Goal: Information Seeking & Learning: Learn about a topic

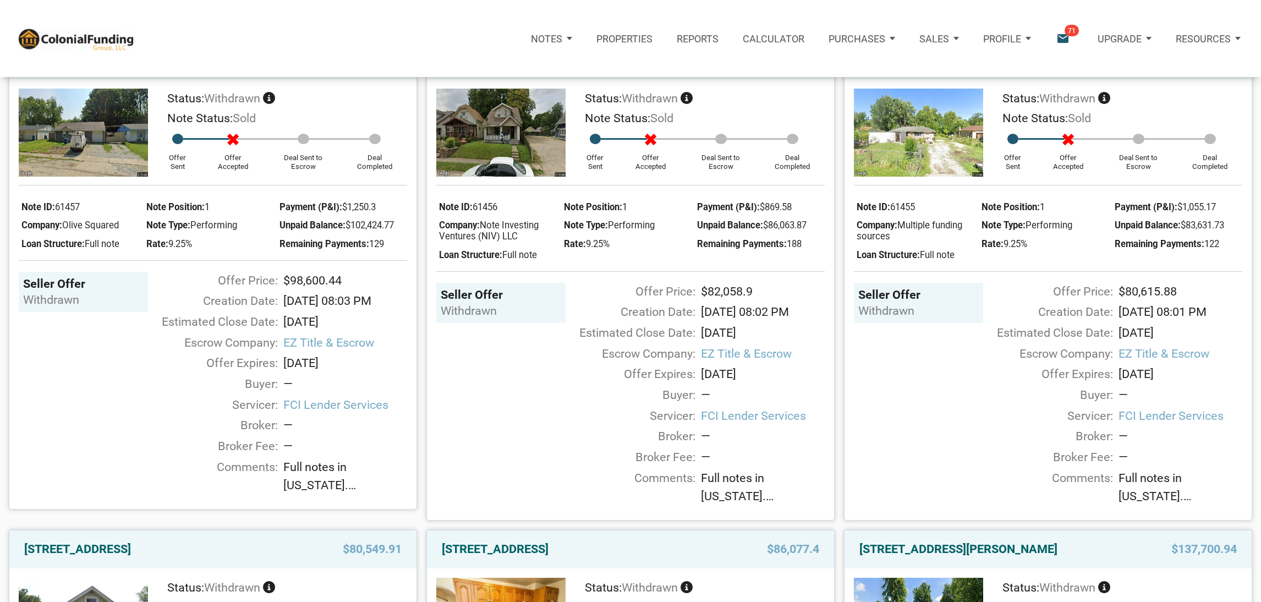
scroll to position [1547, 0]
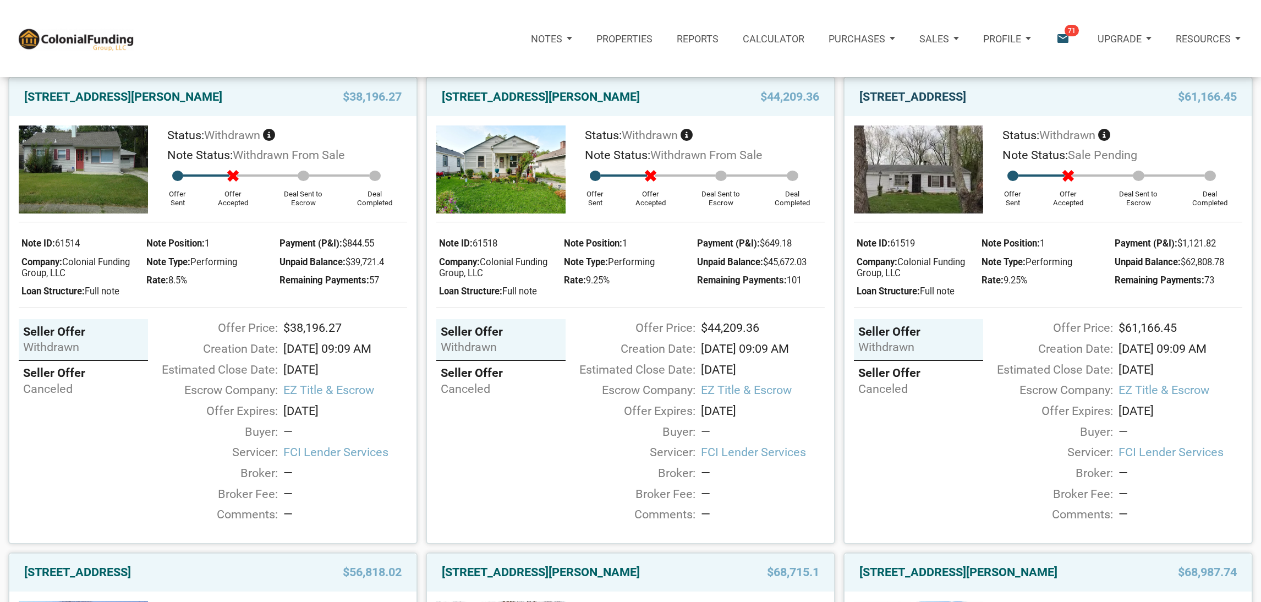
drag, startPoint x: 1015, startPoint y: 153, endPoint x: 1038, endPoint y: 146, distance: 24.6
click at [966, 107] on link "[STREET_ADDRESS]" at bounding box center [913, 97] width 107 height 20
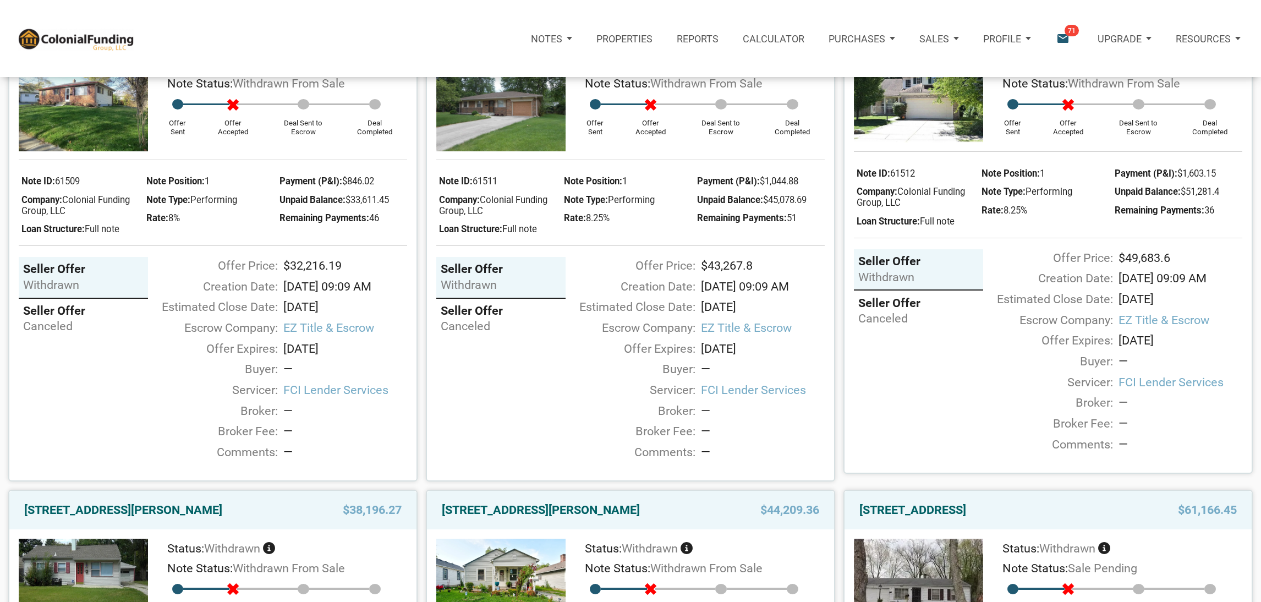
scroll to position [1005, 0]
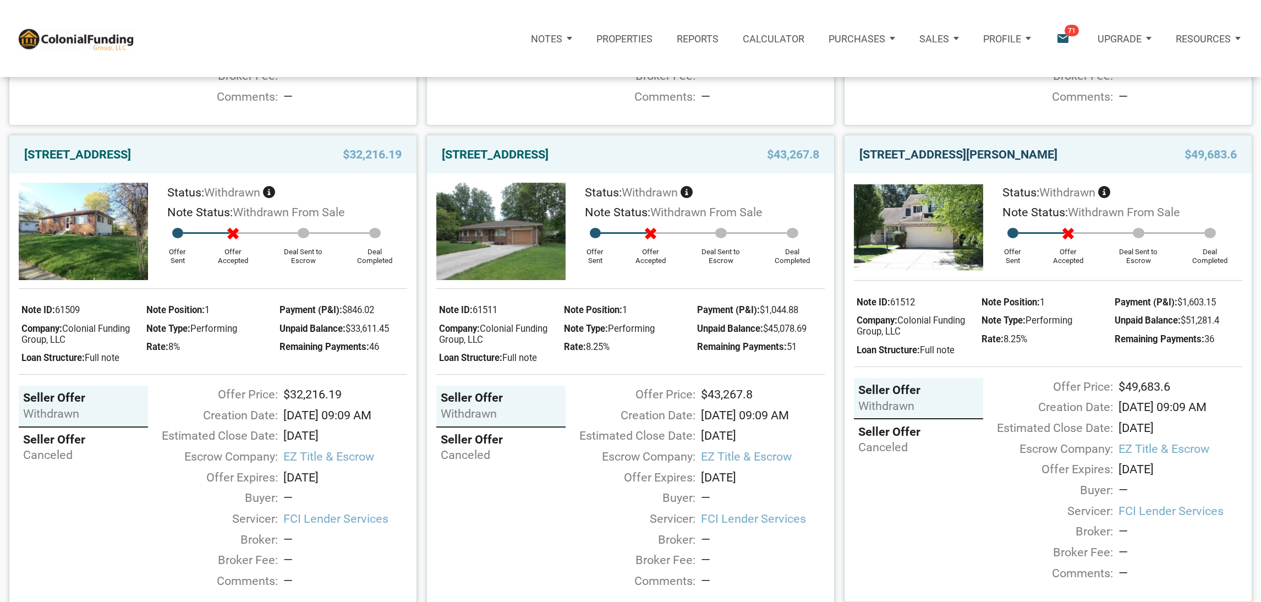
click at [966, 165] on link "702 Pioneer Woods Drive, Indianapolis, IN, 46224" at bounding box center [959, 155] width 198 height 20
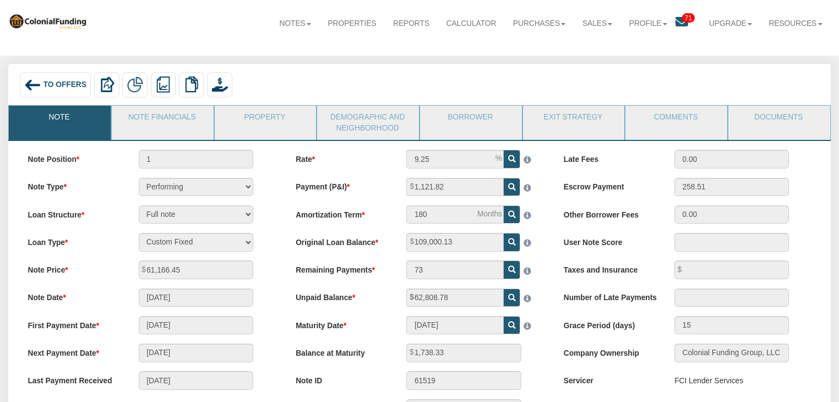
scroll to position [13, 0]
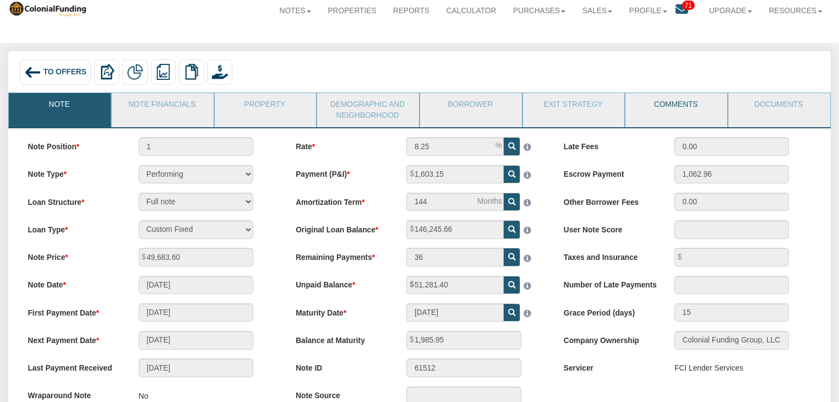
scroll to position [28, 0]
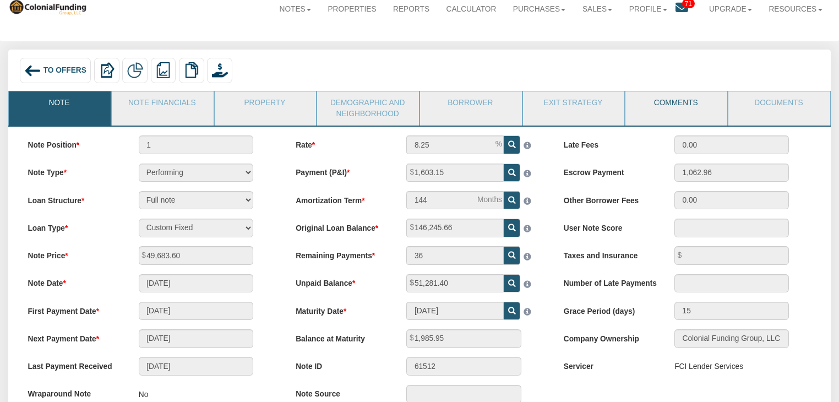
click at [664, 102] on link "Comments" at bounding box center [675, 105] width 101 height 28
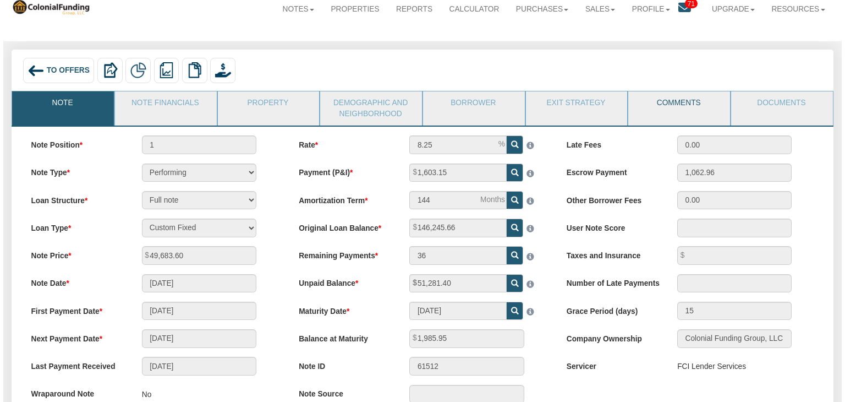
scroll to position [0, 0]
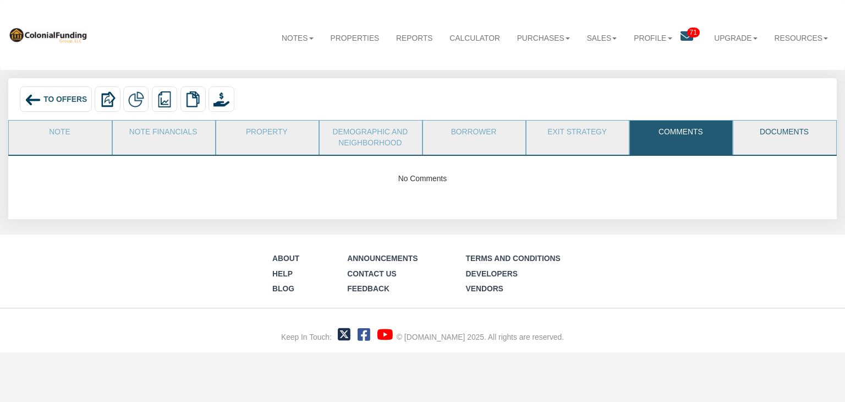
click at [765, 143] on link "Documents" at bounding box center [784, 135] width 101 height 28
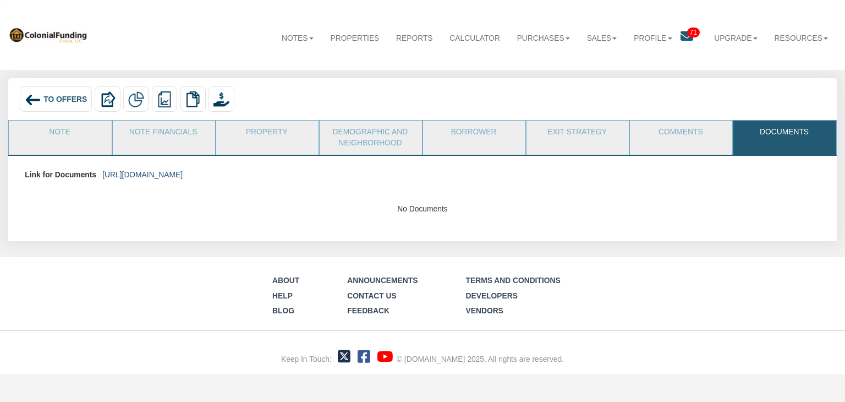
click at [183, 174] on link "https://colonialfundinggroup.sharepoint.com/:f:/s/operationsteam/EuS8dK6o3JVGhj…" at bounding box center [142, 174] width 80 height 9
click at [53, 102] on span "To Offers" at bounding box center [64, 99] width 43 height 9
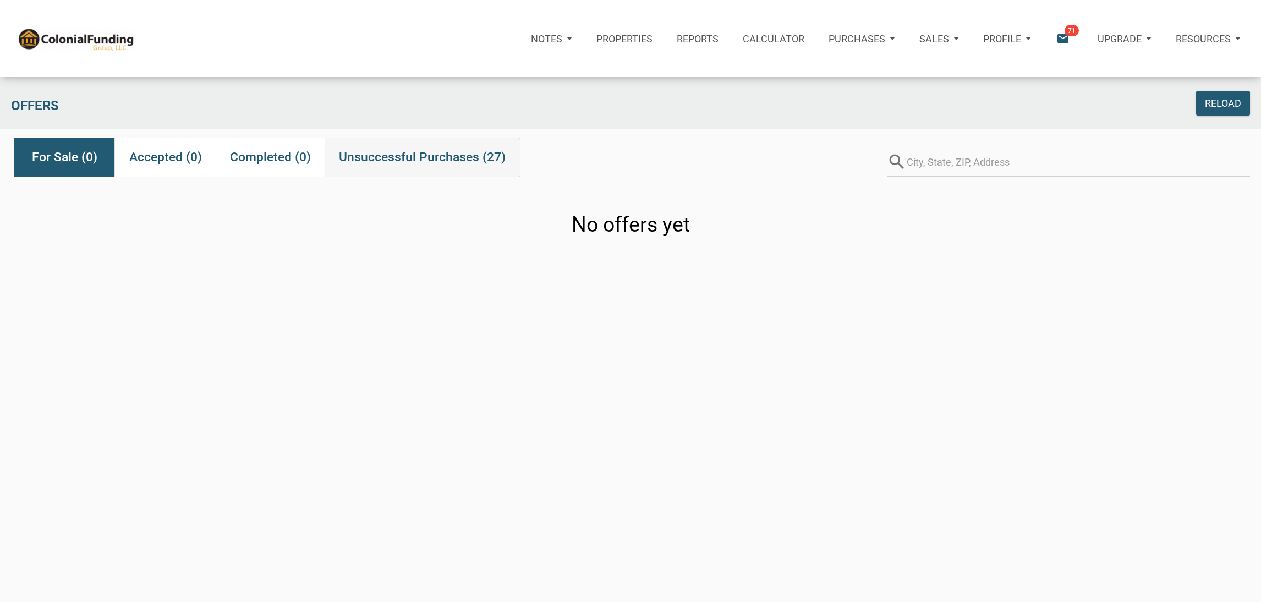
click at [408, 163] on span "Unsuccessful Purchases (27)" at bounding box center [422, 157] width 167 height 20
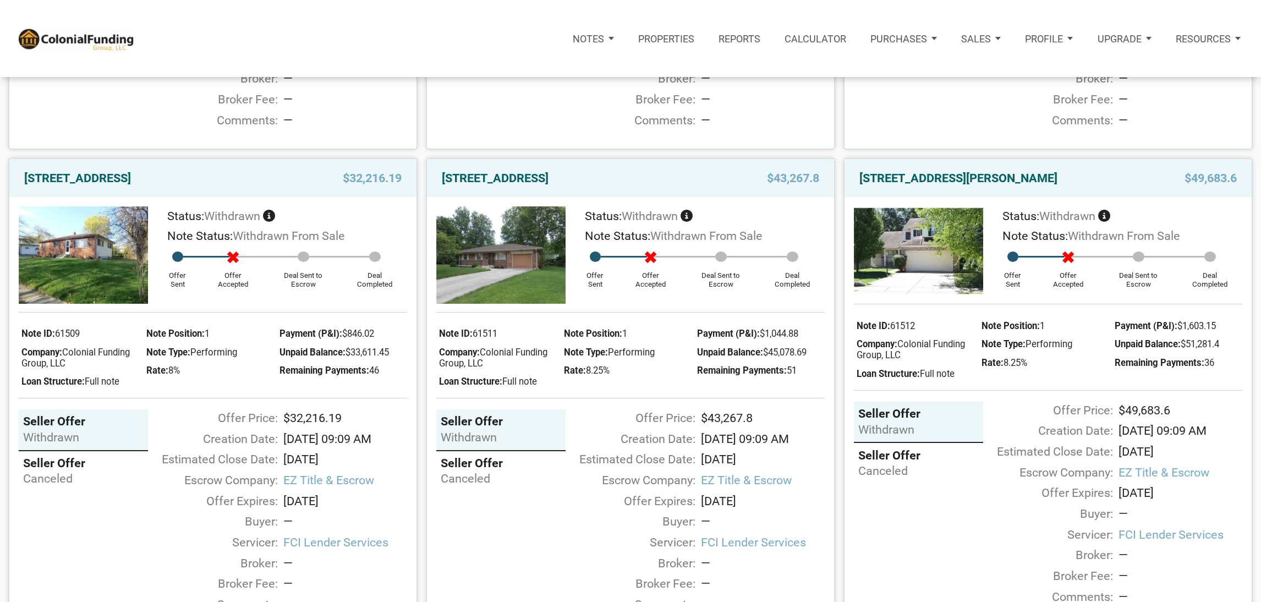
scroll to position [1006, 0]
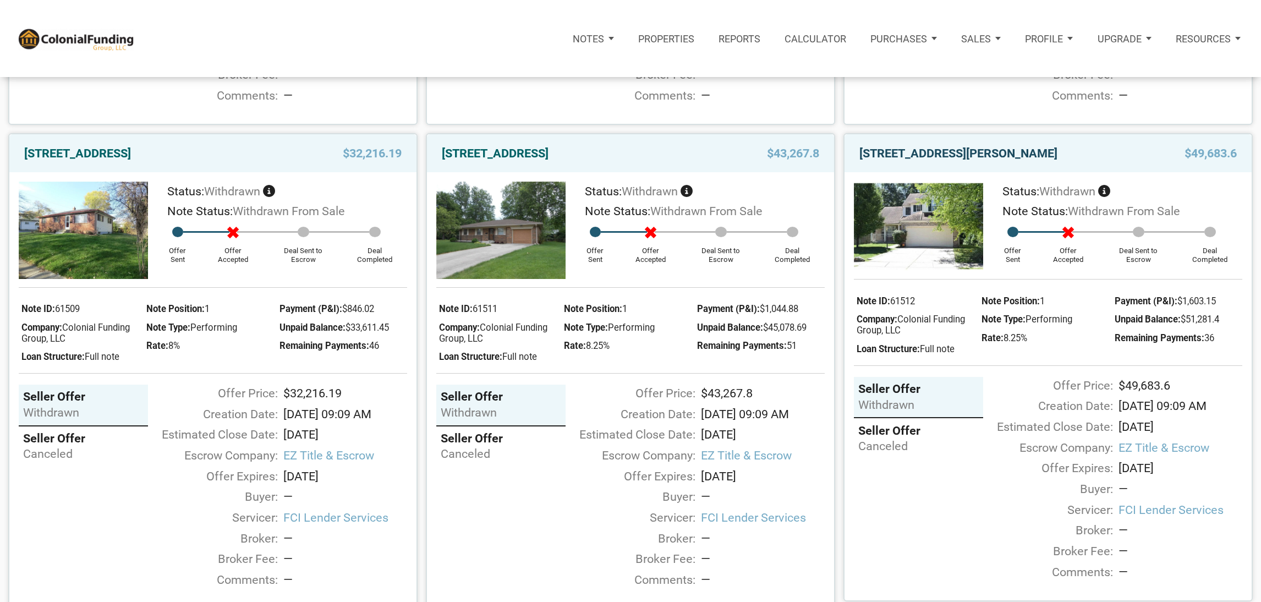
click at [988, 163] on link "702 Pioneer Woods Drive, Indianapolis, IN, 46224" at bounding box center [959, 154] width 198 height 20
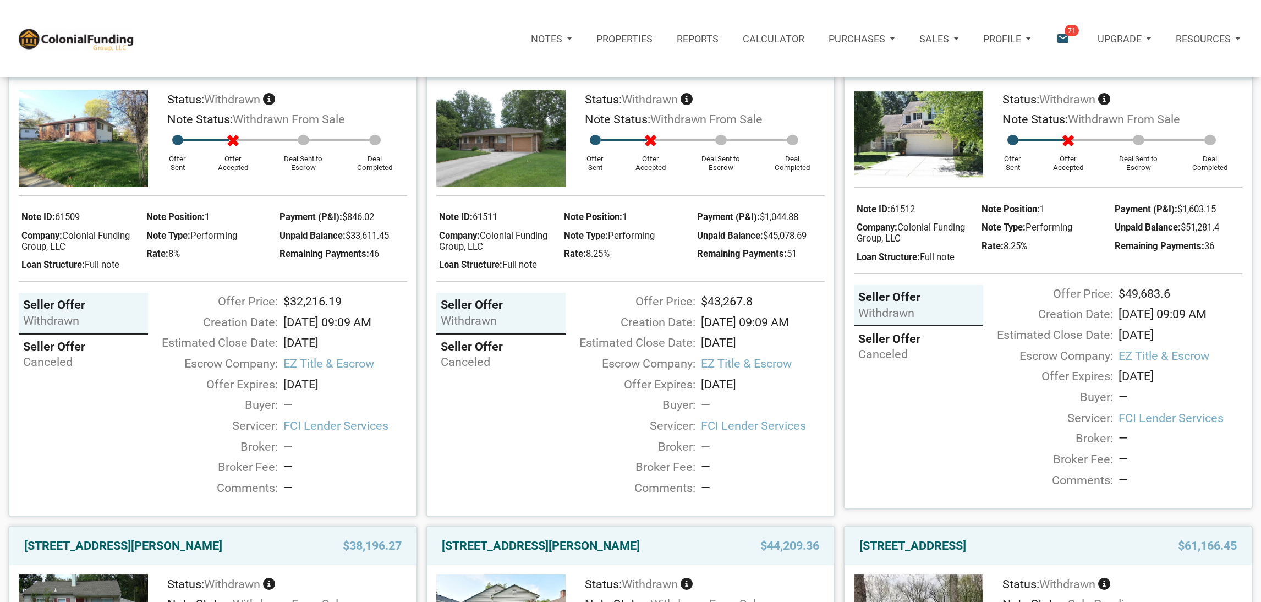
scroll to position [1096, 0]
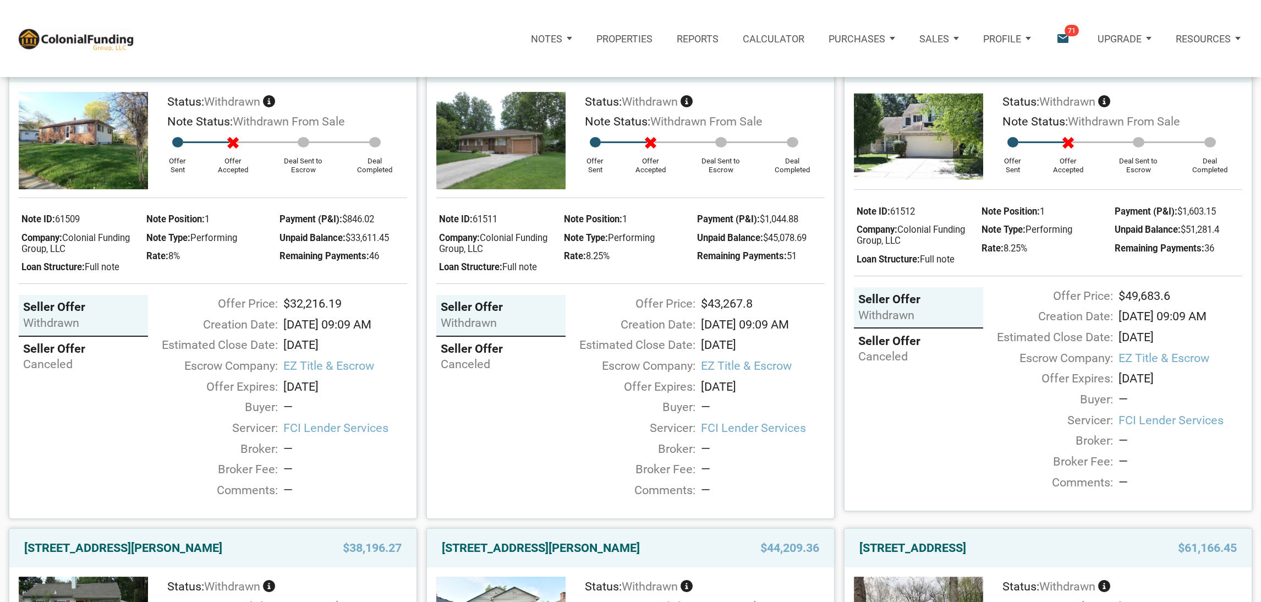
drag, startPoint x: 636, startPoint y: 108, endPoint x: 606, endPoint y: 105, distance: 29.9
click at [549, 74] on link "[STREET_ADDRESS]" at bounding box center [495, 64] width 107 height 20
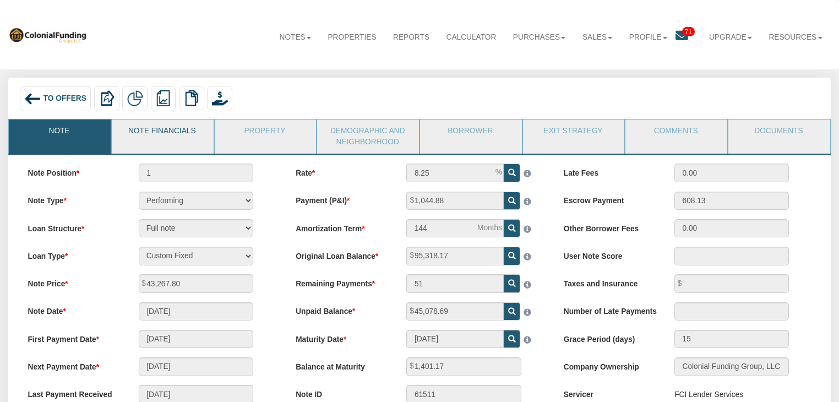
click at [178, 132] on link "Note Financials" at bounding box center [162, 133] width 101 height 28
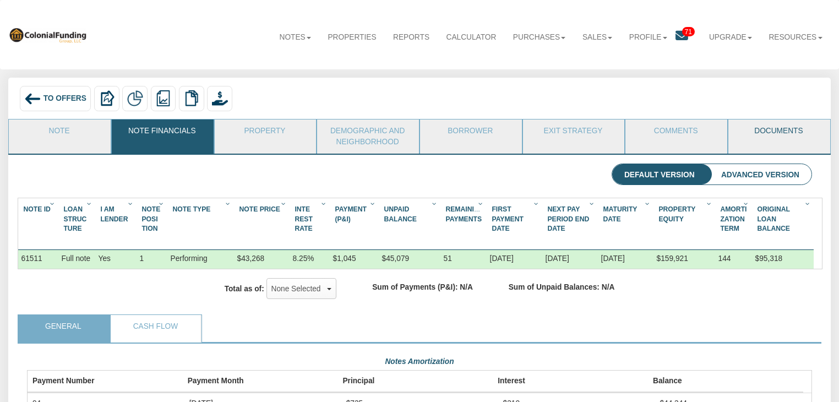
click at [795, 134] on link "Documents" at bounding box center [778, 133] width 101 height 28
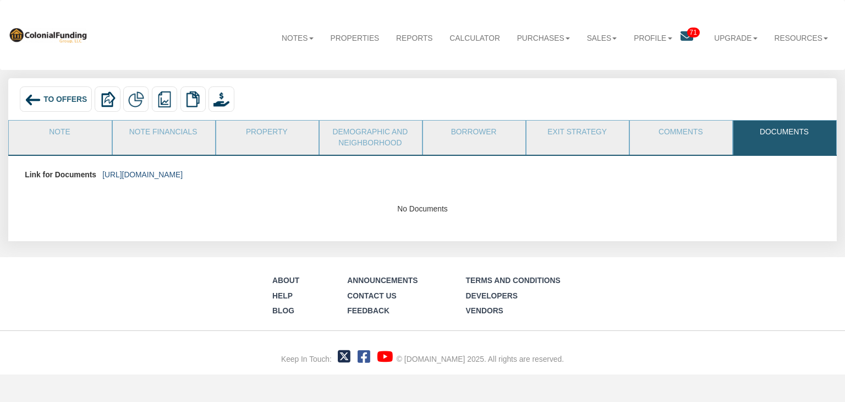
click at [183, 172] on link "https://colonialfundinggroup.sharepoint.com/:f:/s/operationsteam/ErCJc40xsDRKoe…" at bounding box center [142, 174] width 80 height 9
click at [53, 104] on div "To Offers" at bounding box center [56, 98] width 72 height 25
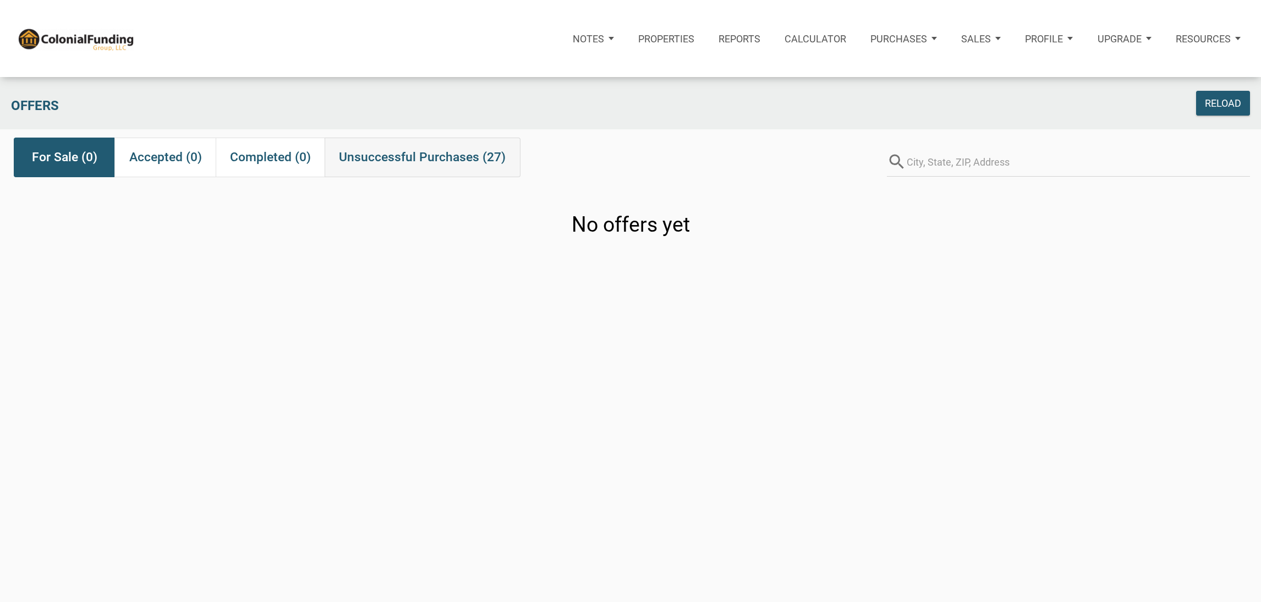
click at [433, 150] on span "Unsuccessful Purchases (27)" at bounding box center [422, 157] width 167 height 20
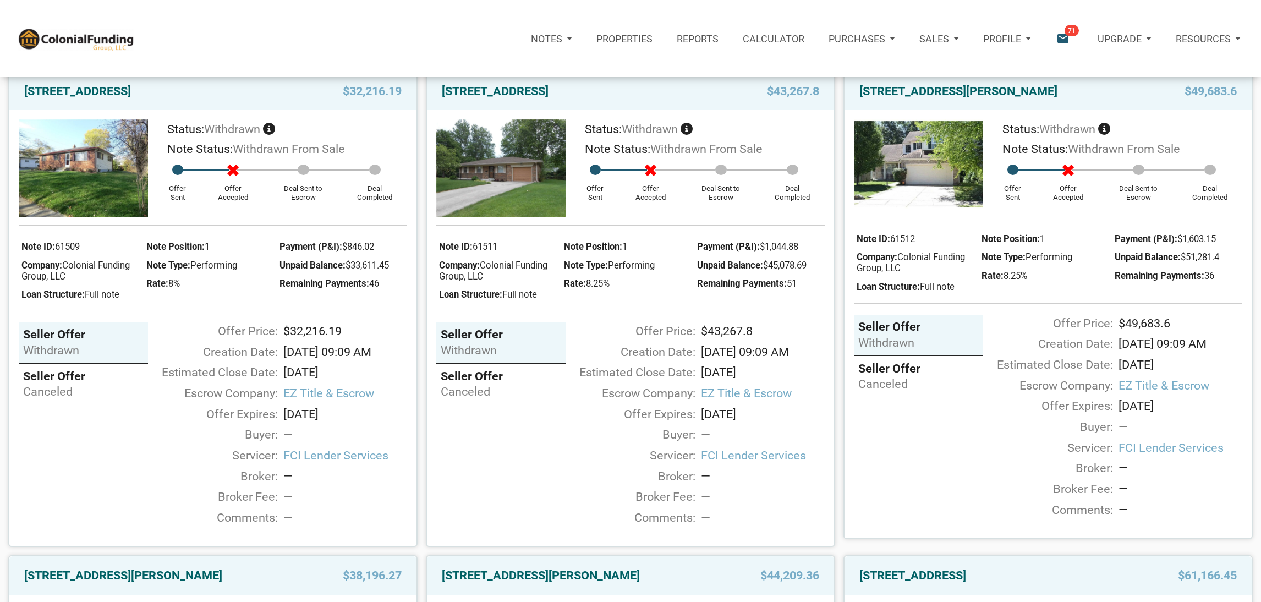
scroll to position [1089, 0]
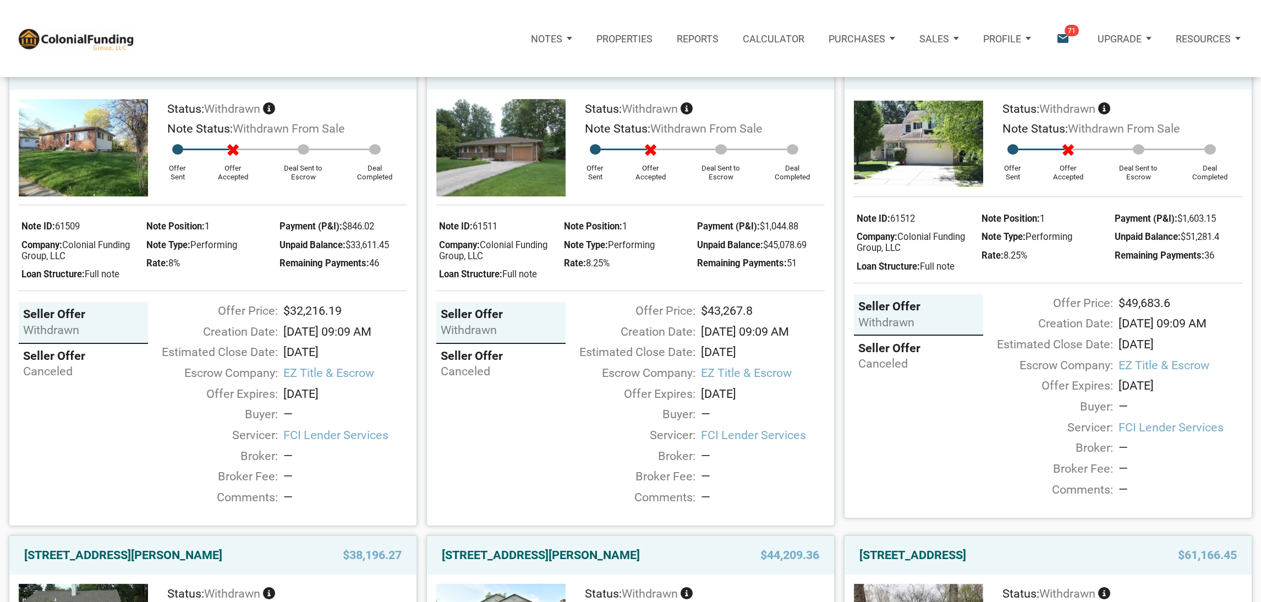
drag, startPoint x: 435, startPoint y: 112, endPoint x: 696, endPoint y: 122, distance: 261.6
click at [696, 90] on div "10231 Greenbrook Ct, Indianapolis, IN, 46229 $43,267.8" at bounding box center [630, 71] width 407 height 38
copy link "10231 Greenbrook Ct, Indianapolis, IN, 46229"
click at [838, 87] on div "702 Pioneer Woods Drive, Indianapolis, IN, 46224 $49,683.6 Status: withdrawn No…" at bounding box center [1044, 284] width 418 height 485
click at [549, 81] on link "10231 Greenbrook Ct, Indianapolis, IN, 46229" at bounding box center [495, 71] width 107 height 20
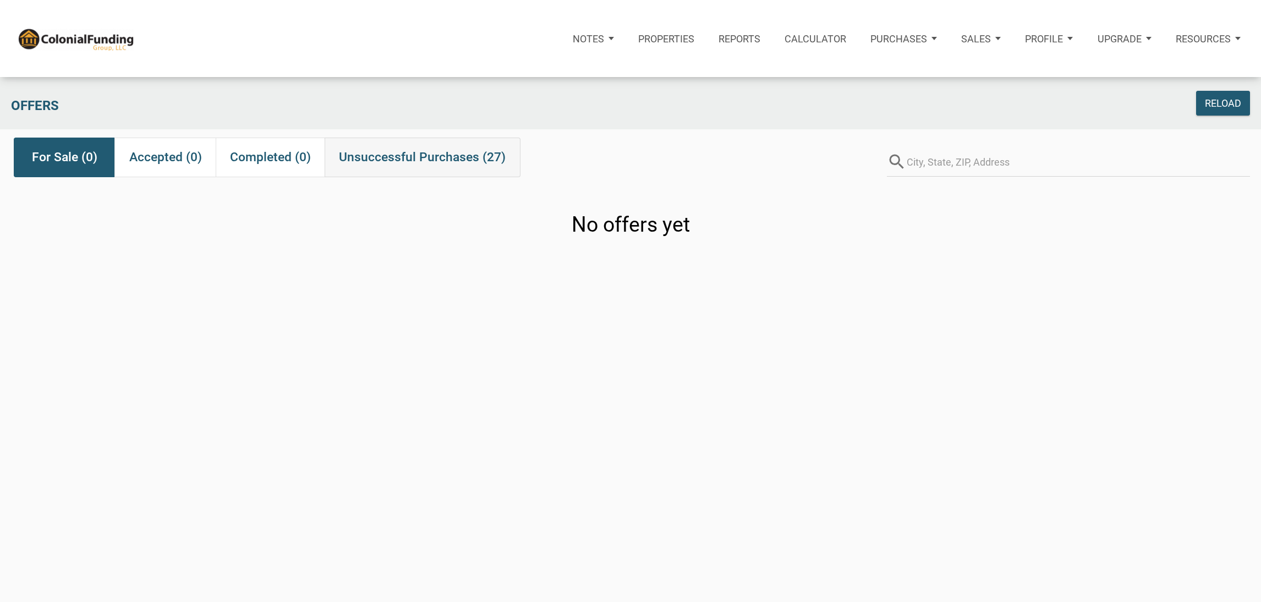
click at [499, 160] on span "Unsuccessful Purchases (27)" at bounding box center [422, 157] width 167 height 20
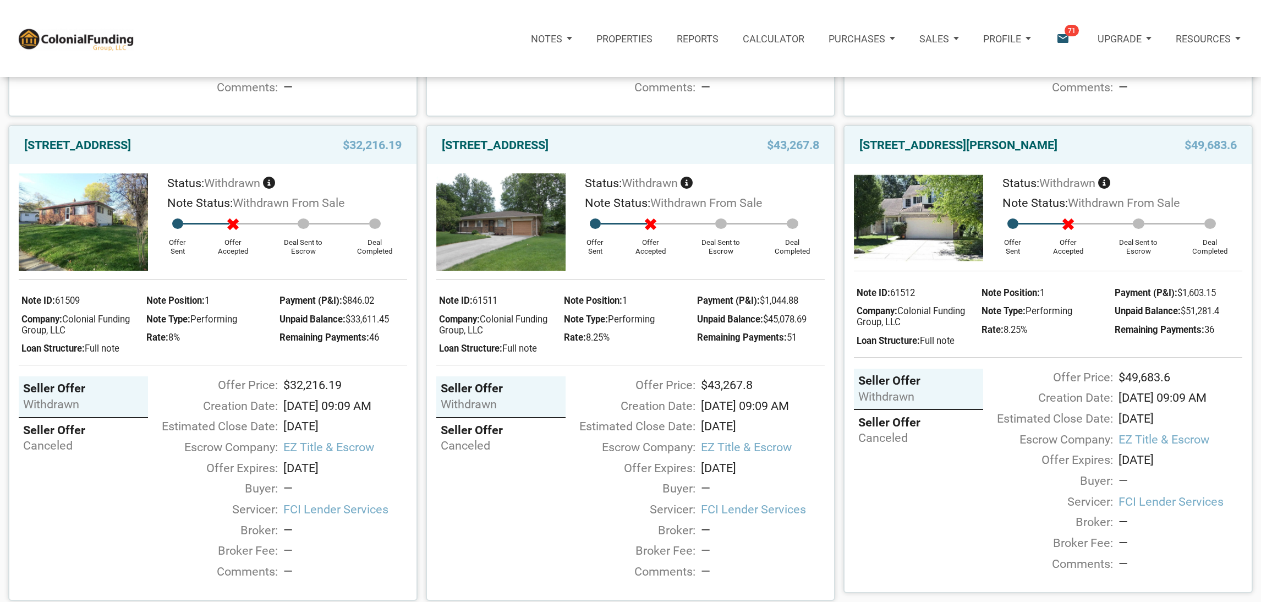
scroll to position [1030, 0]
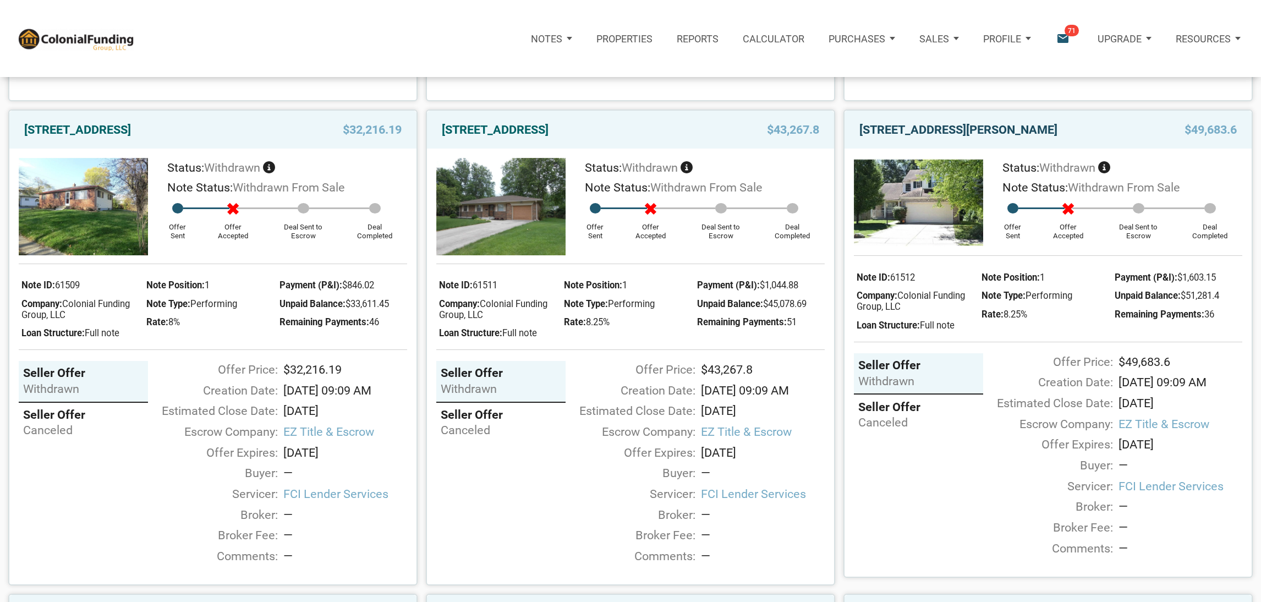
drag, startPoint x: 956, startPoint y: 170, endPoint x: 907, endPoint y: 175, distance: 49.8
click at [907, 140] on link "702 Pioneer Woods Drive, Indianapolis, IN, 46224" at bounding box center [959, 130] width 198 height 20
drag, startPoint x: 914, startPoint y: 172, endPoint x: 890, endPoint y: 129, distance: 49.3
click at [902, 140] on link "702 Pioneer Woods Drive, Indianapolis, IN, 46224" at bounding box center [959, 130] width 198 height 20
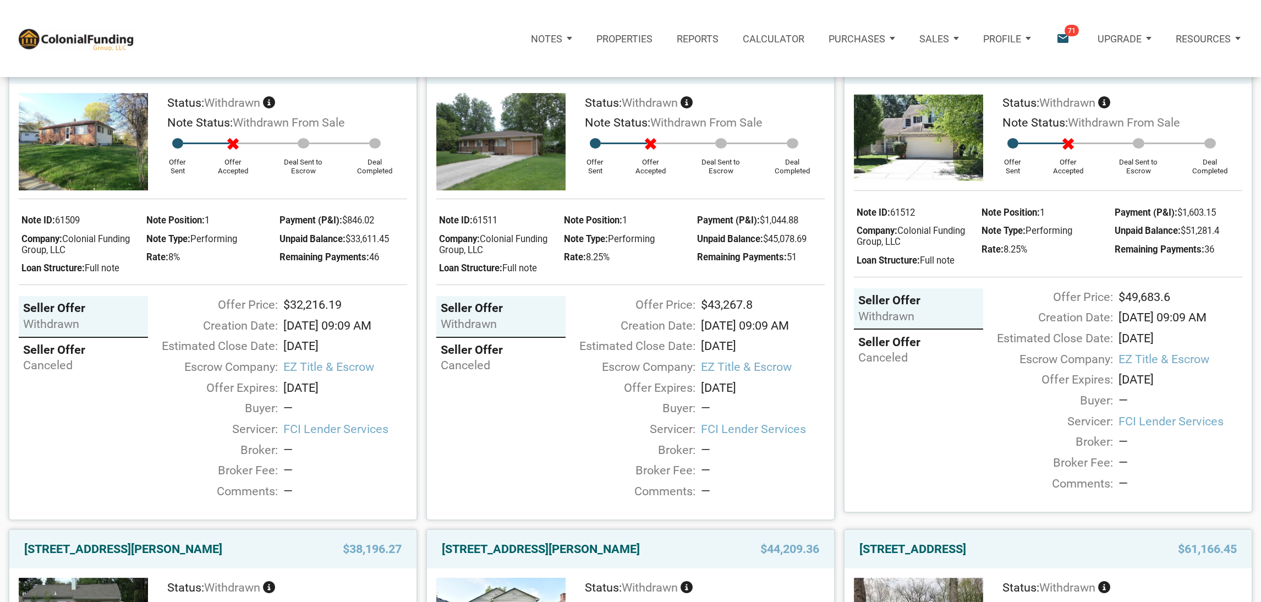
scroll to position [1093, 0]
drag, startPoint x: 1188, startPoint y: 125, endPoint x: 1241, endPoint y: 122, distance: 53.0
click at [1241, 76] on div "$49,683.6" at bounding box center [1184, 66] width 117 height 20
click at [1234, 76] on span "$49,683.6" at bounding box center [1211, 66] width 52 height 20
drag, startPoint x: 1235, startPoint y: 117, endPoint x: 1193, endPoint y: 129, distance: 44.6
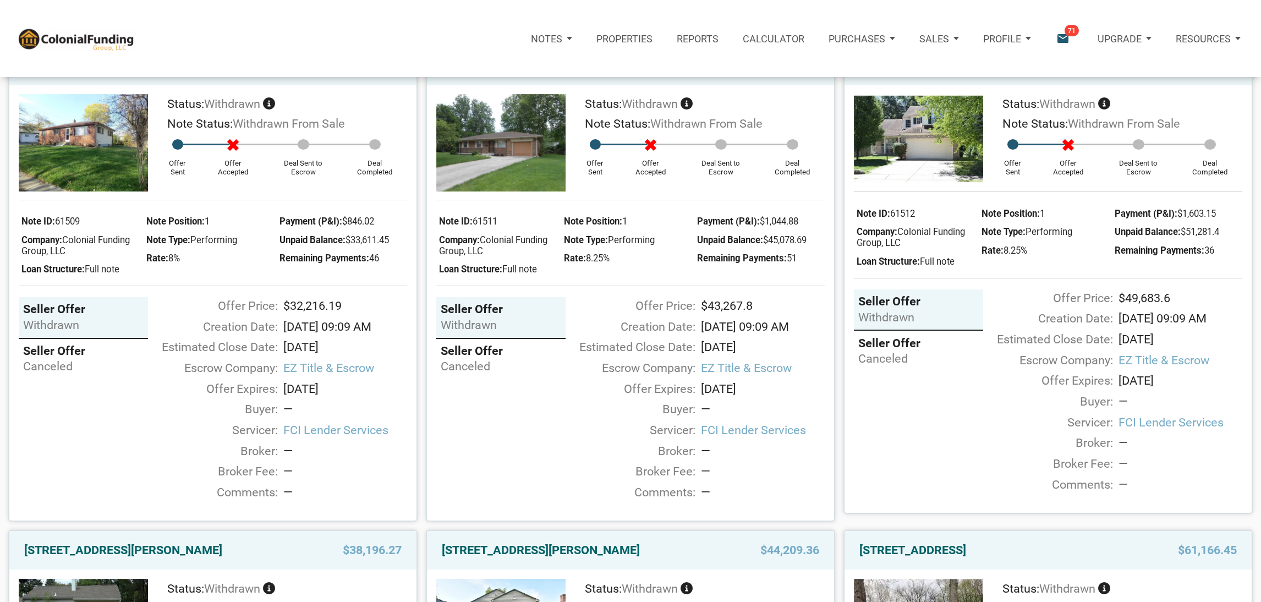
click at [1193, 76] on span "$49,683.6" at bounding box center [1211, 66] width 52 height 20
drag, startPoint x: 1193, startPoint y: 124, endPoint x: 1250, endPoint y: 130, distance: 57.6
click at [1250, 85] on div "702 Pioneer Woods Drive, Indianapolis, IN, 46224 $49,683.6" at bounding box center [1048, 66] width 407 height 38
click at [1244, 85] on div "702 Pioneer Woods Drive, Indianapolis, IN, 46224 $49,683.6" at bounding box center [1048, 66] width 407 height 38
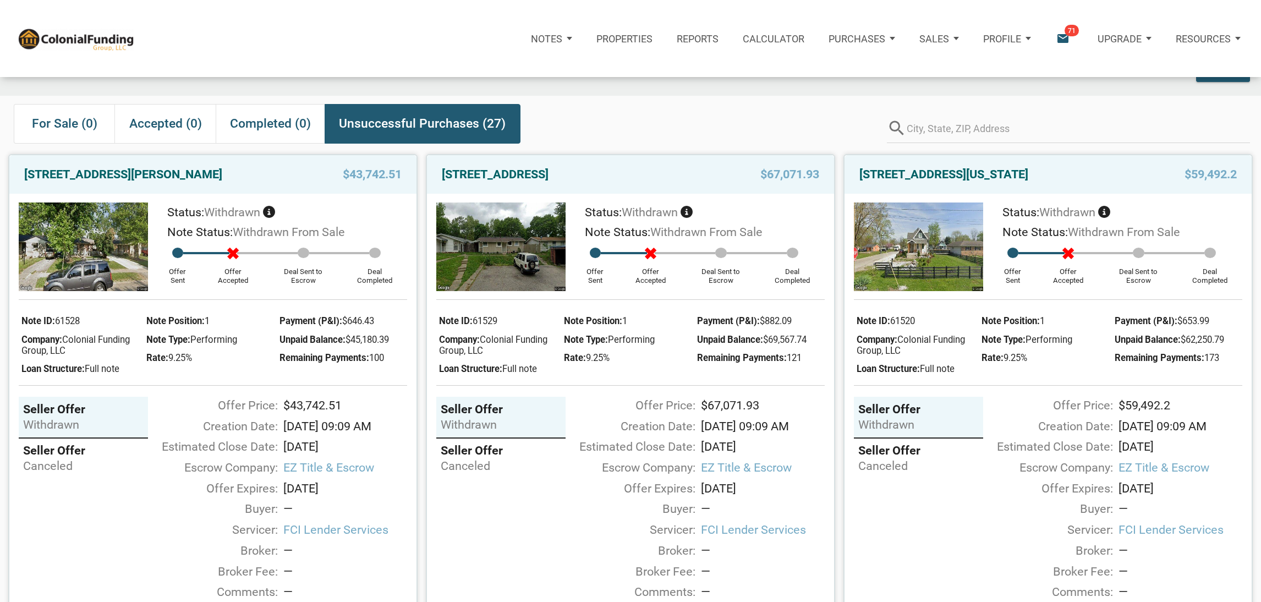
scroll to position [0, 0]
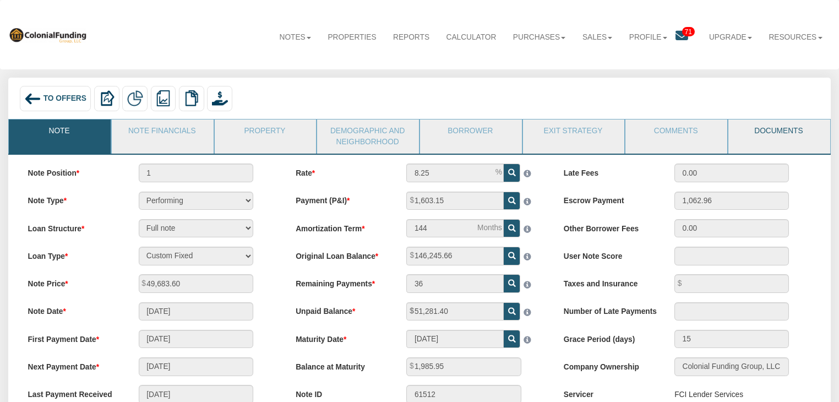
click at [786, 141] on link "Documents" at bounding box center [778, 133] width 101 height 28
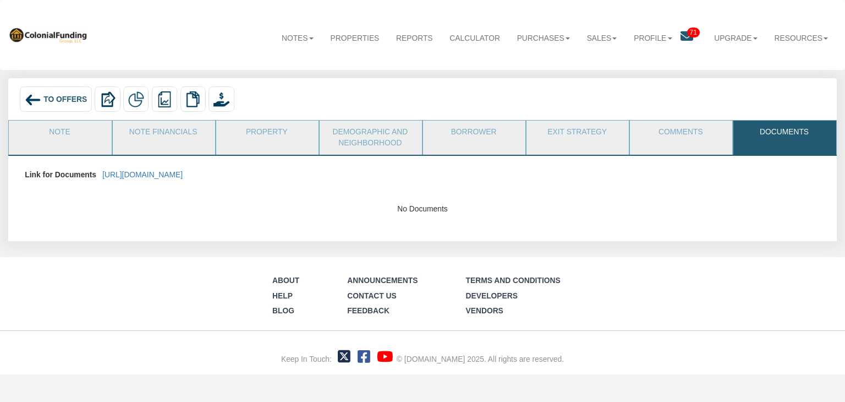
click at [183, 181] on p "[URL][DOMAIN_NAME]" at bounding box center [142, 174] width 80 height 19
click at [183, 171] on link "[URL][DOMAIN_NAME]" at bounding box center [142, 174] width 80 height 9
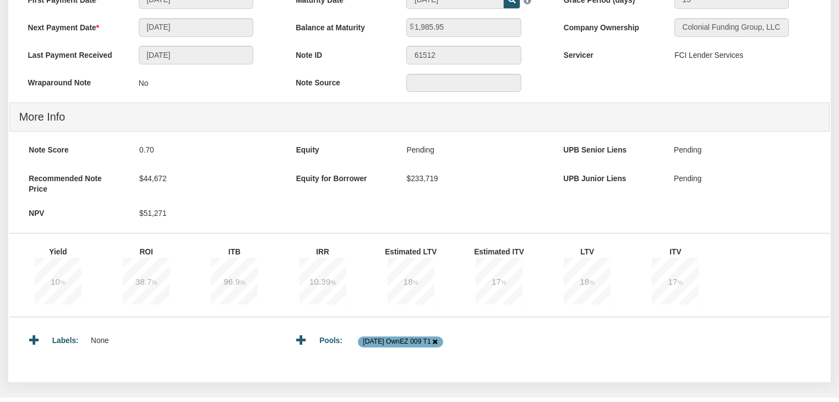
scroll to position [427, 0]
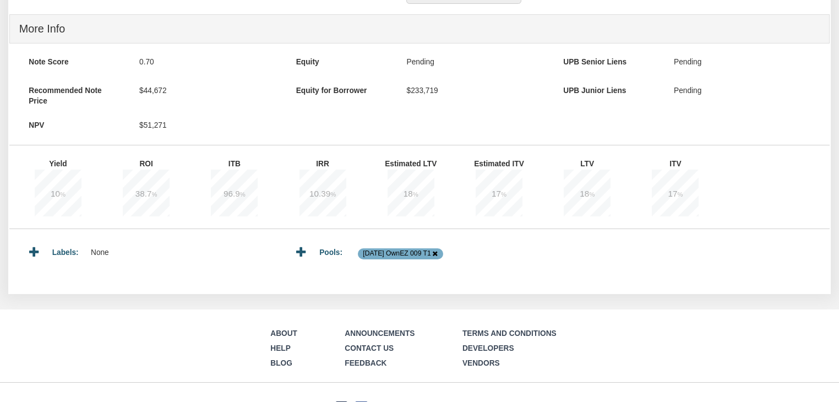
click at [66, 194] on span "10 %" at bounding box center [58, 193] width 47 height 48
drag, startPoint x: 51, startPoint y: 194, endPoint x: 77, endPoint y: 200, distance: 27.1
click at [77, 200] on span "10 %" at bounding box center [58, 193] width 47 height 48
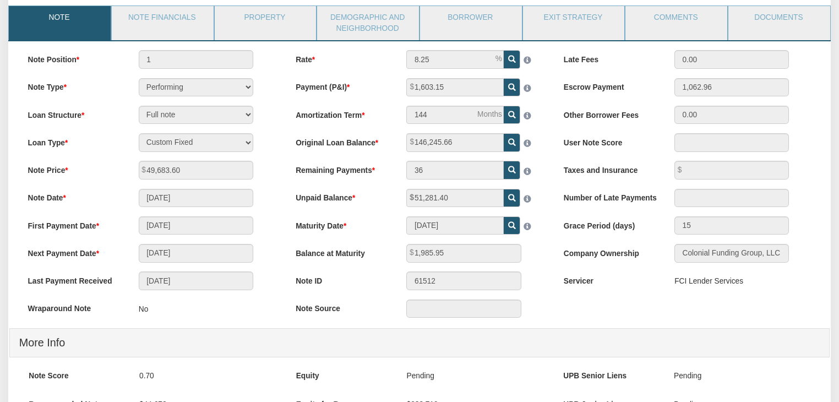
scroll to position [114, 0]
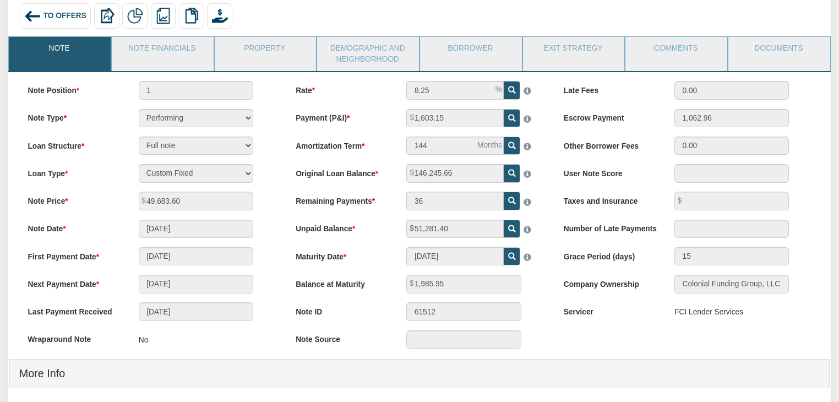
scroll to position [85, 0]
